Goal: Contribute content: Contribute content

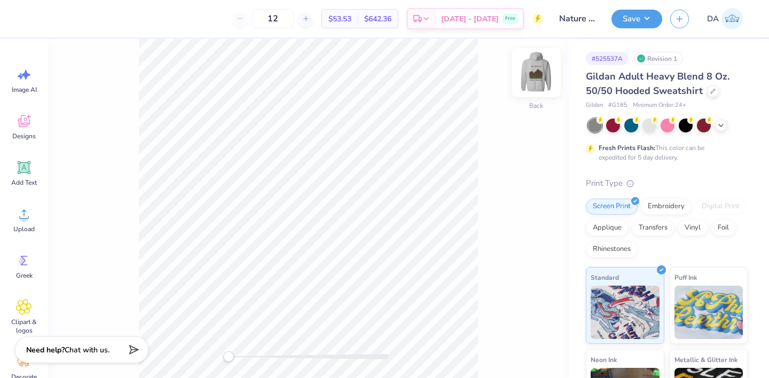
click at [534, 73] on img at bounding box center [536, 72] width 43 height 43
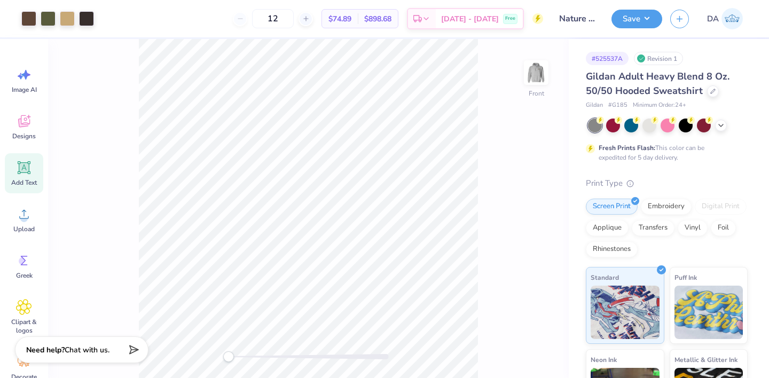
click at [25, 176] on div "Add Text" at bounding box center [24, 173] width 38 height 40
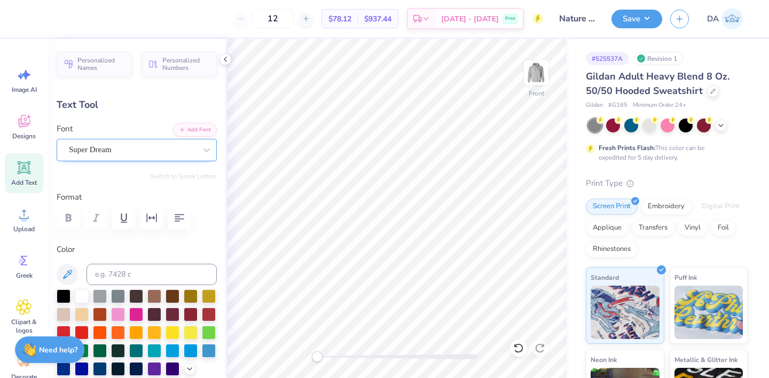
type textarea "®"
click at [147, 149] on div "Super Dream" at bounding box center [132, 149] width 129 height 17
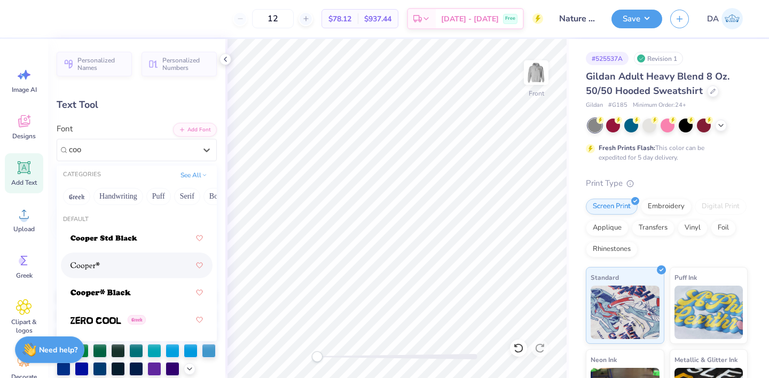
click at [115, 260] on div at bounding box center [136, 265] width 132 height 19
type input "coo"
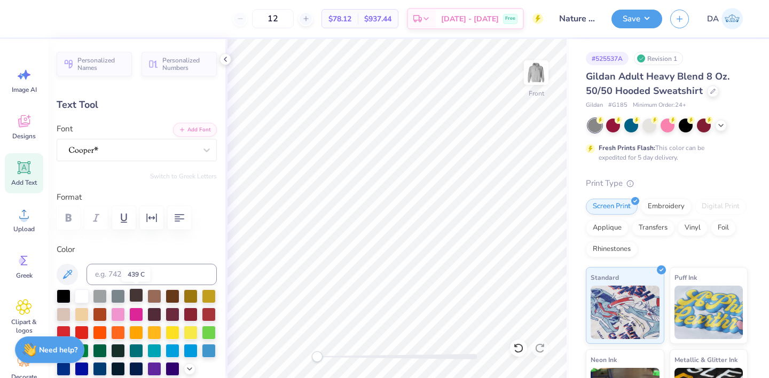
click at [136, 296] on div at bounding box center [136, 295] width 14 height 14
type input "1.95"
type input "2.00"
click at [141, 271] on input at bounding box center [151, 274] width 130 height 21
type input "19.48"
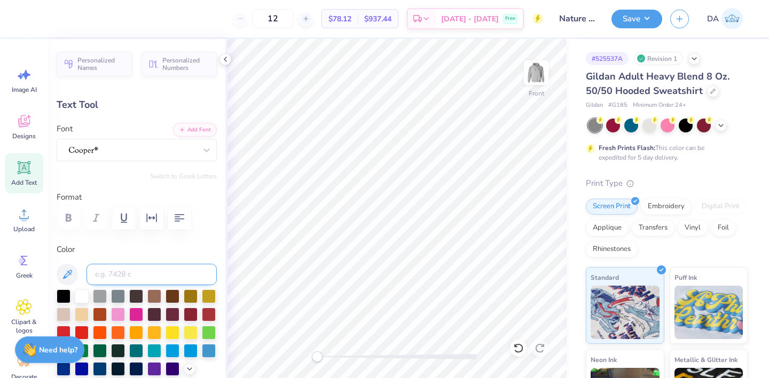
click at [173, 273] on input at bounding box center [151, 274] width 130 height 21
type input "440"
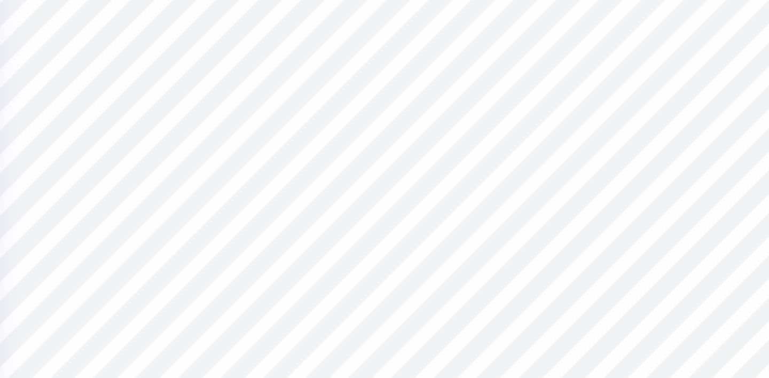
type input "0.43"
type input "0.44"
type input "17.68"
type input "0.37"
type input "0.38"
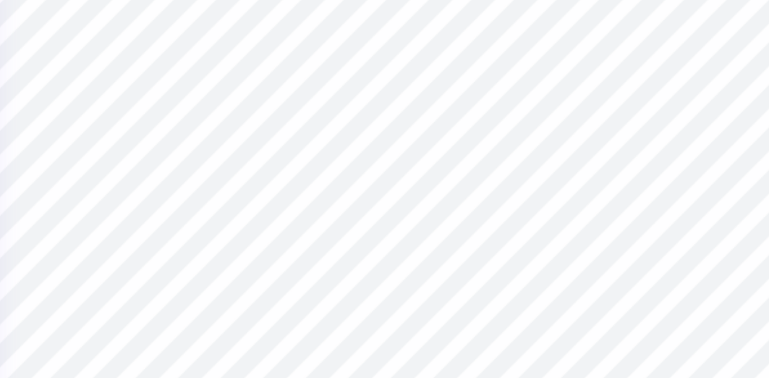
type input "0.38"
type input "0.39"
type input "17.74"
type input "0.24"
type input "0.25"
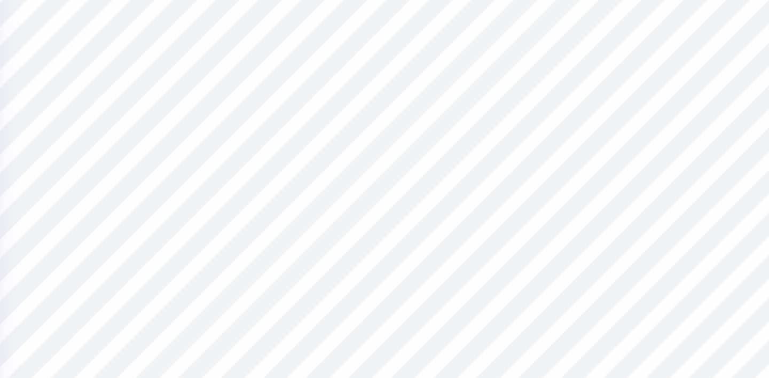
type input "17.87"
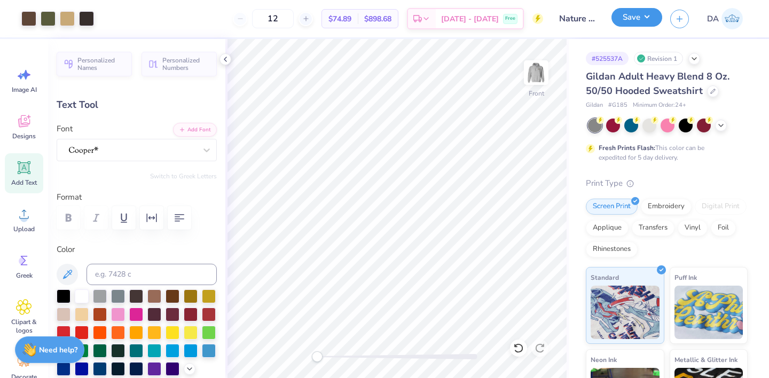
click at [638, 21] on button "Save" at bounding box center [636, 17] width 51 height 19
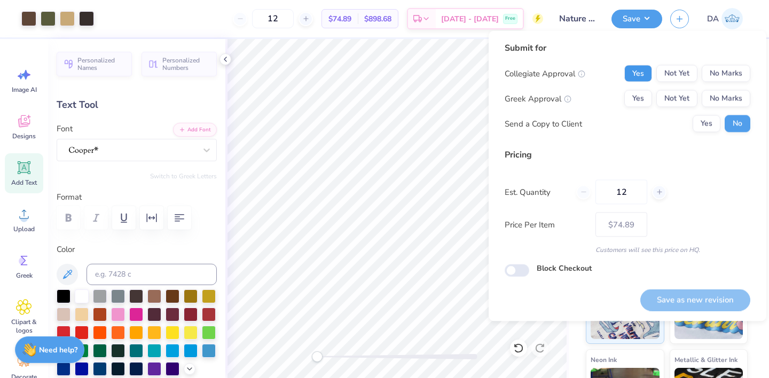
click at [642, 69] on button "Yes" at bounding box center [638, 73] width 28 height 17
click at [637, 105] on button "Yes" at bounding box center [638, 98] width 28 height 17
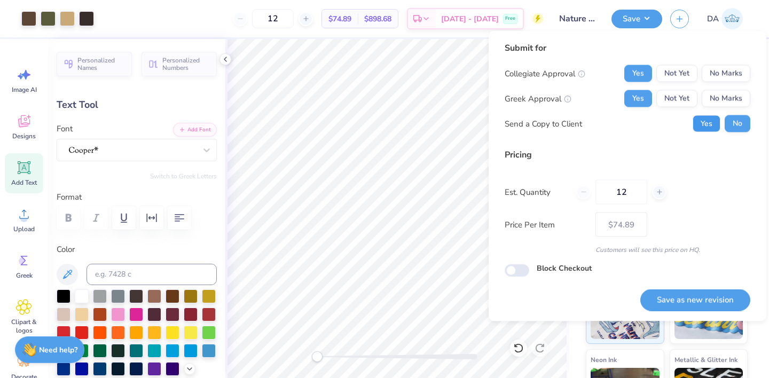
click at [707, 128] on button "Yes" at bounding box center [706, 123] width 28 height 17
click at [685, 289] on button "Save as new revision" at bounding box center [695, 300] width 110 height 22
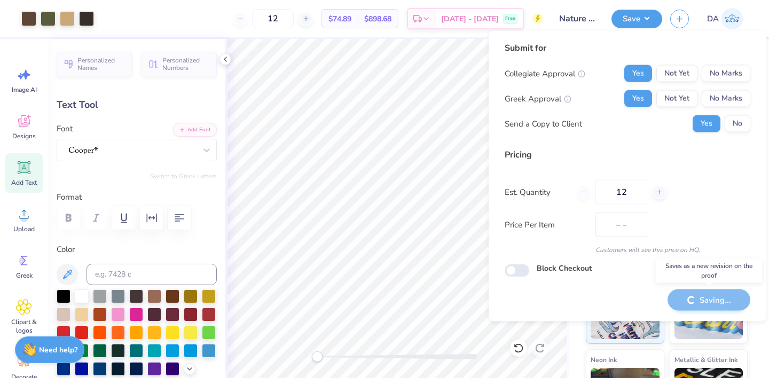
type input "$74.89"
